Goal: Task Accomplishment & Management: Complete application form

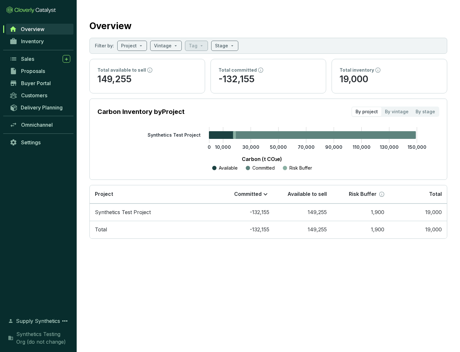
click at [40, 71] on span "Proposals" at bounding box center [33, 71] width 24 height 6
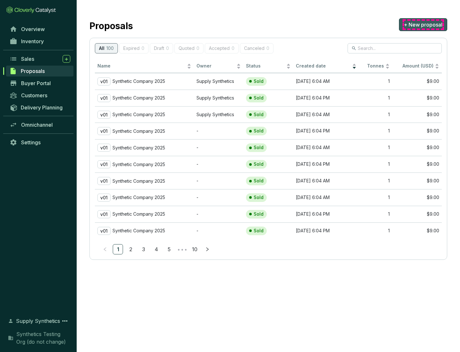
click at [423, 25] on span "+ New proposal" at bounding box center [423, 25] width 39 height 8
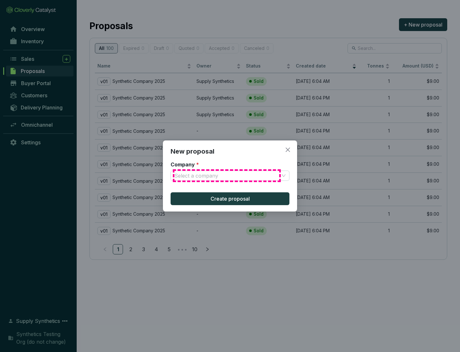
click at [227, 176] on input "Company *" at bounding box center [227, 176] width 105 height 10
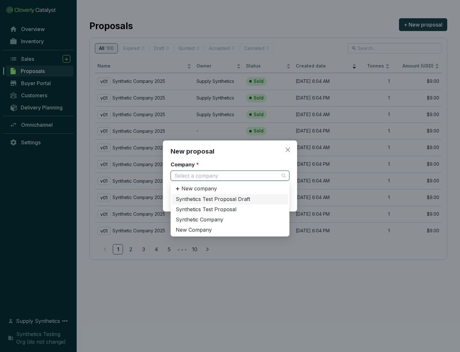
click at [230, 219] on div "Synthetic Company" at bounding box center [230, 219] width 109 height 7
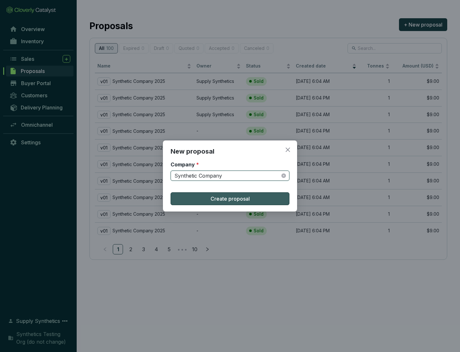
click at [230, 199] on span "Create proposal" at bounding box center [230, 199] width 39 height 8
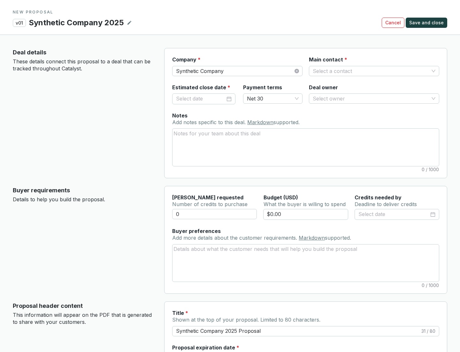
click at [371, 71] on input "Main contact *" at bounding box center [371, 71] width 116 height 10
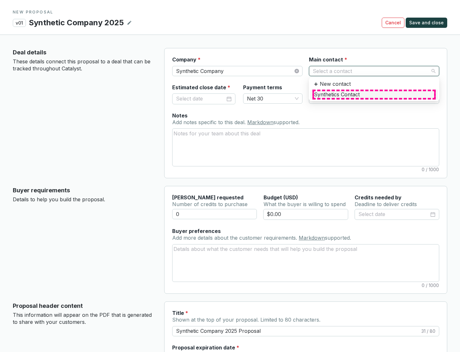
click at [374, 94] on div "Synthetics Contact" at bounding box center [374, 94] width 120 height 7
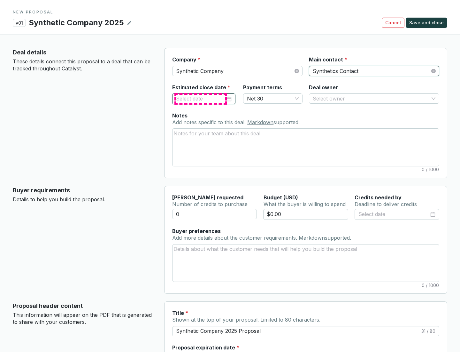
click at [201, 98] on input "Estimated close date *" at bounding box center [200, 99] width 49 height 8
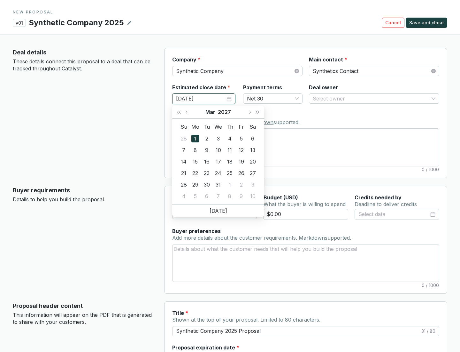
type input "[DATE]"
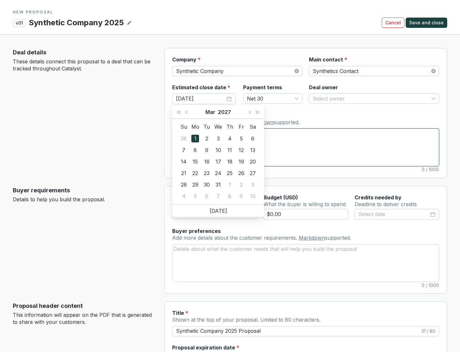
click at [306, 147] on textarea "Notes Add notes specific to this deal. Markdown supported." at bounding box center [306, 147] width 267 height 37
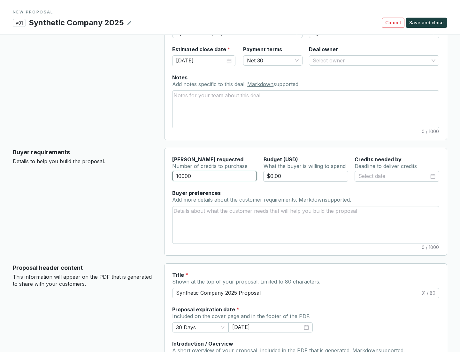
scroll to position [38, 0]
type input "10000"
type input "$0.00"
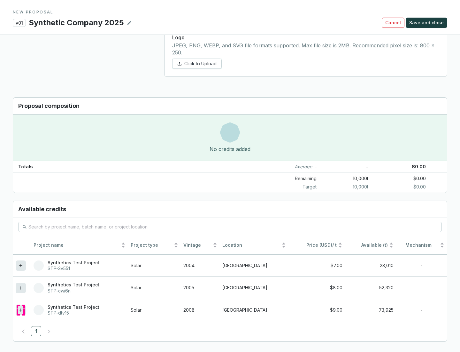
click at [21, 310] on icon at bounding box center [20, 309] width 3 height 3
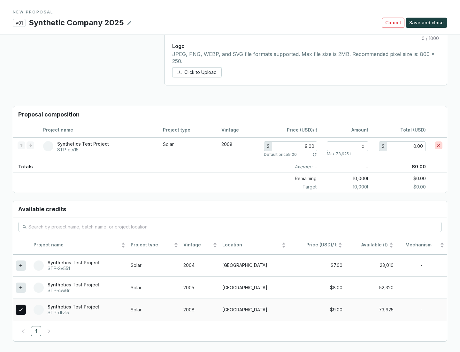
scroll to position [368, 0]
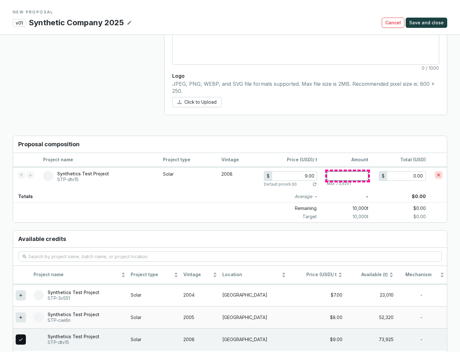
type input "1"
type input "9.00"
type input "1"
click at [428, 23] on span "Save and close" at bounding box center [427, 23] width 35 height 6
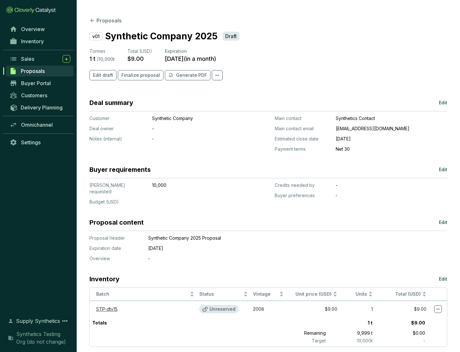
click at [139, 75] on span "Finalize proposal" at bounding box center [140, 75] width 39 height 6
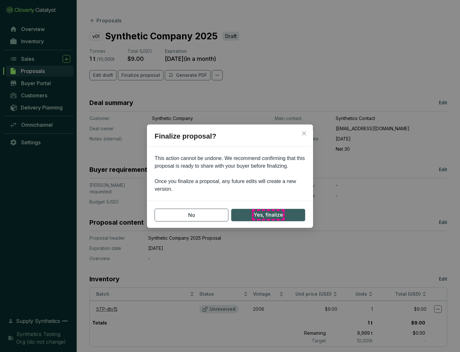
click at [268, 215] on span "Yes, finalize" at bounding box center [268, 215] width 29 height 8
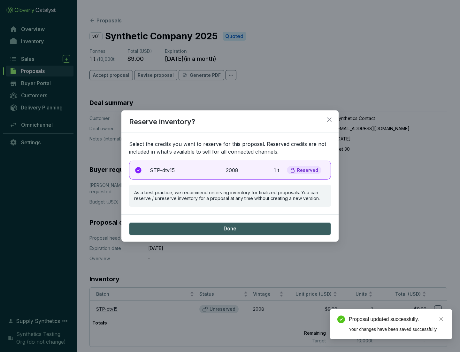
click at [230, 170] on p "2008" at bounding box center [233, 170] width 14 height 8
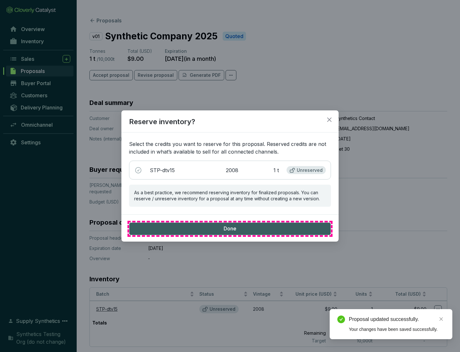
click at [230, 228] on span "Done" at bounding box center [230, 228] width 13 height 7
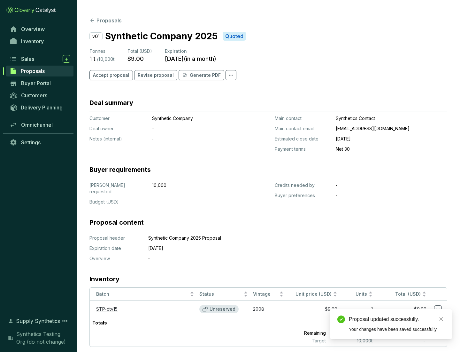
click at [397, 319] on div "Proposal updated successfully." at bounding box center [397, 319] width 96 height 8
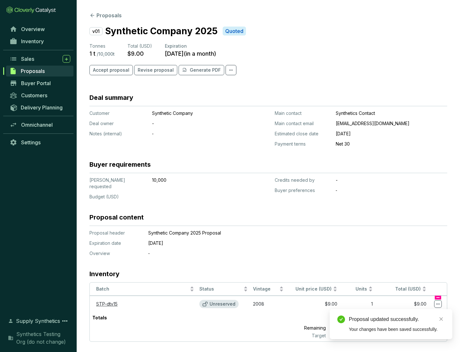
click at [438, 303] on icon at bounding box center [439, 303] width 4 height 1
click at [419, 312] on div "Proposal updated successfully. Your changes have been saved successfully." at bounding box center [391, 324] width 123 height 30
click at [397, 319] on div "Proposal updated successfully." at bounding box center [397, 319] width 96 height 8
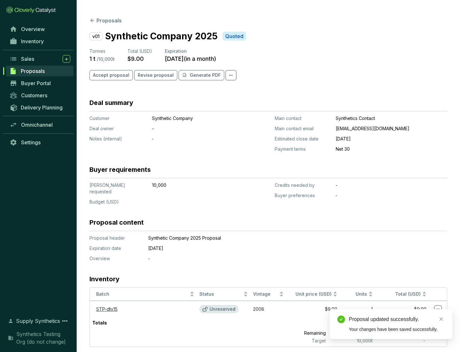
click at [110, 75] on span "Accept proposal" at bounding box center [111, 75] width 36 height 6
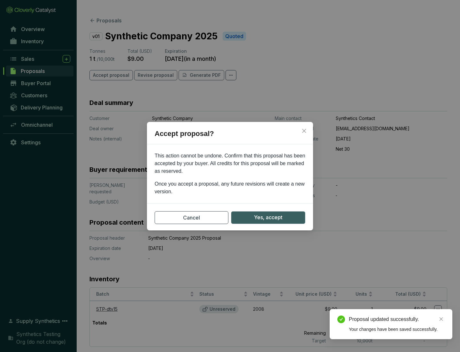
click at [268, 217] on span "Yes, accept" at bounding box center [268, 217] width 28 height 8
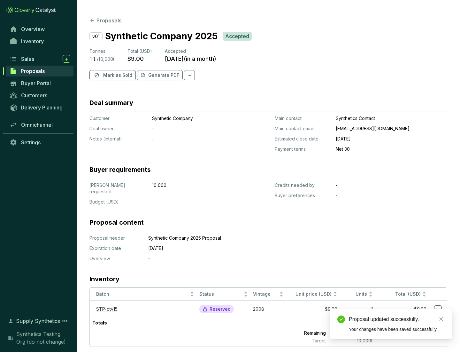
click at [117, 75] on span "Mark as Sold" at bounding box center [117, 75] width 29 height 6
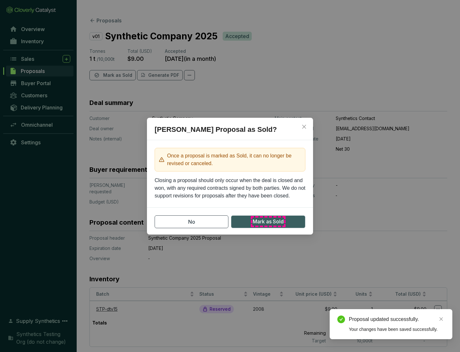
click at [268, 221] on span "Mark as Sold" at bounding box center [268, 221] width 31 height 8
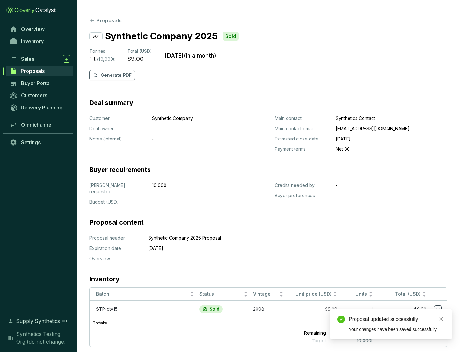
click at [115, 75] on p "Generate PDF" at bounding box center [116, 75] width 31 height 6
click at [397, 319] on div "Proposal updated successfully." at bounding box center [397, 319] width 96 height 8
